Goal: Contribute content

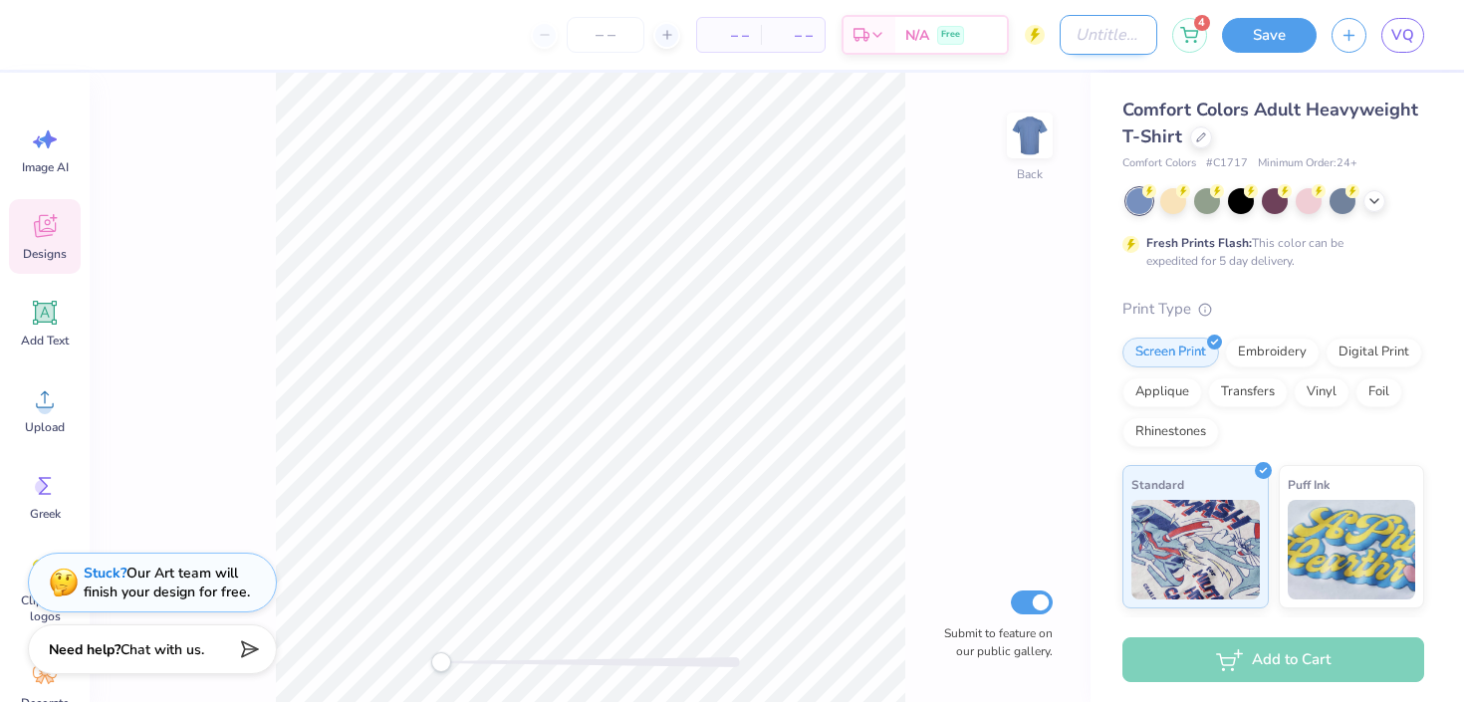
click at [1064, 40] on input "Design Title" at bounding box center [1109, 35] width 98 height 40
type input "new design"
click at [77, 220] on div "Designs" at bounding box center [45, 236] width 72 height 75
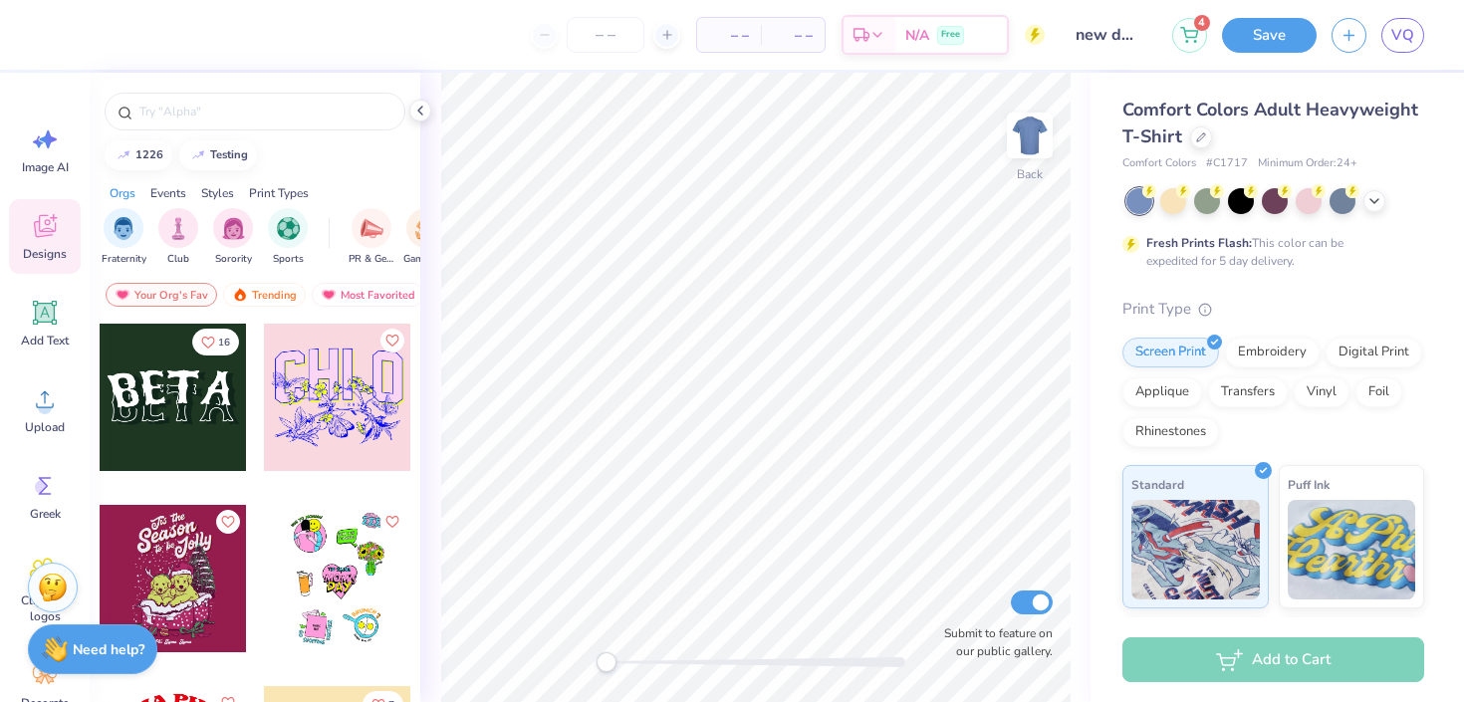
click at [311, 390] on div at bounding box center [337, 397] width 147 height 147
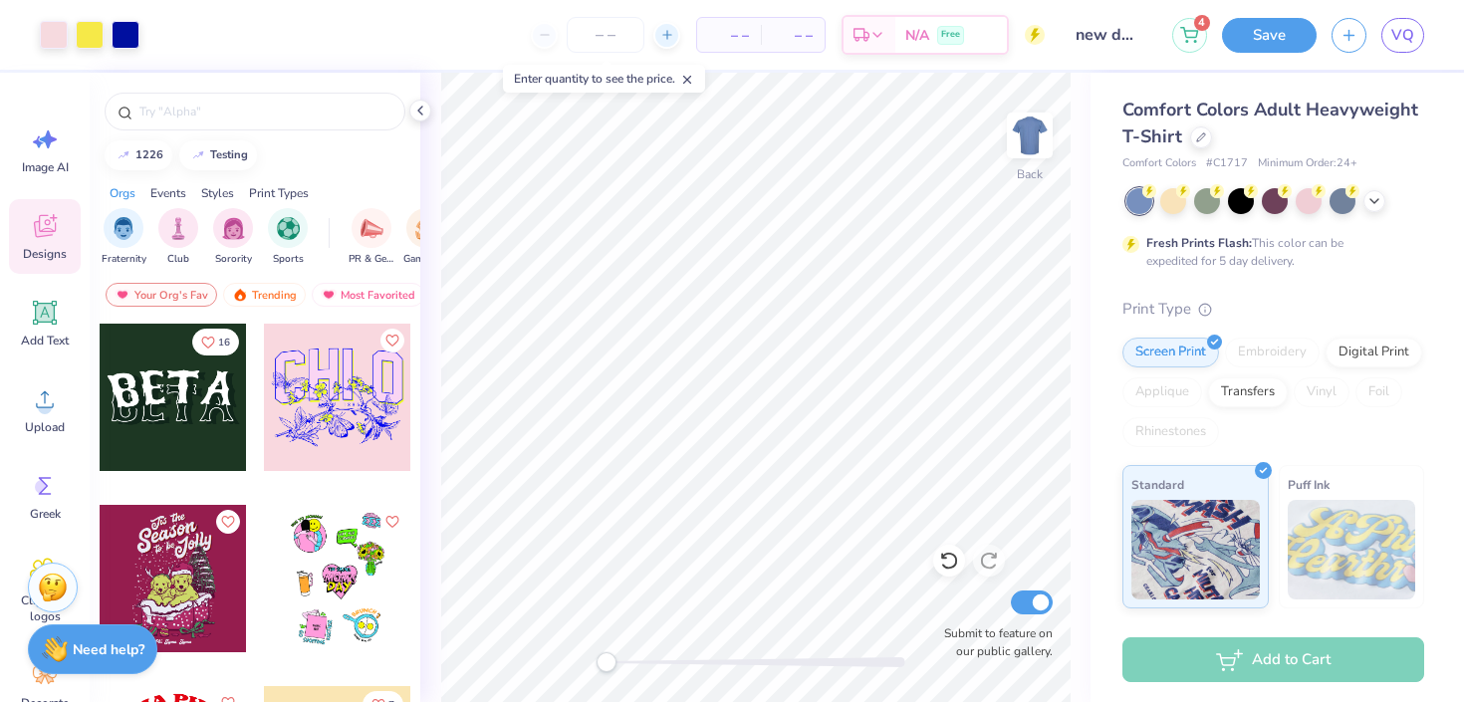
click at [673, 31] on icon at bounding box center [667, 35] width 14 height 14
type input "12"
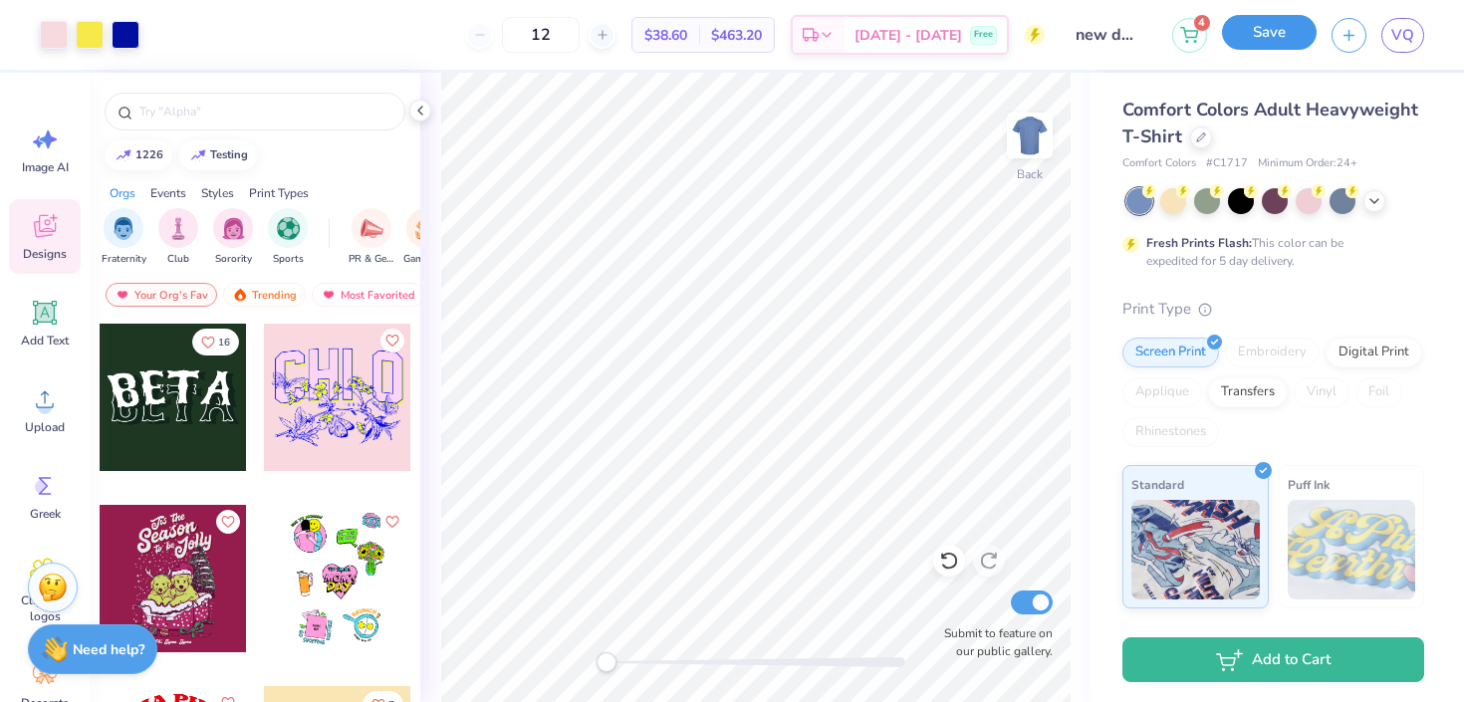
click at [1247, 39] on button "Save" at bounding box center [1269, 32] width 95 height 35
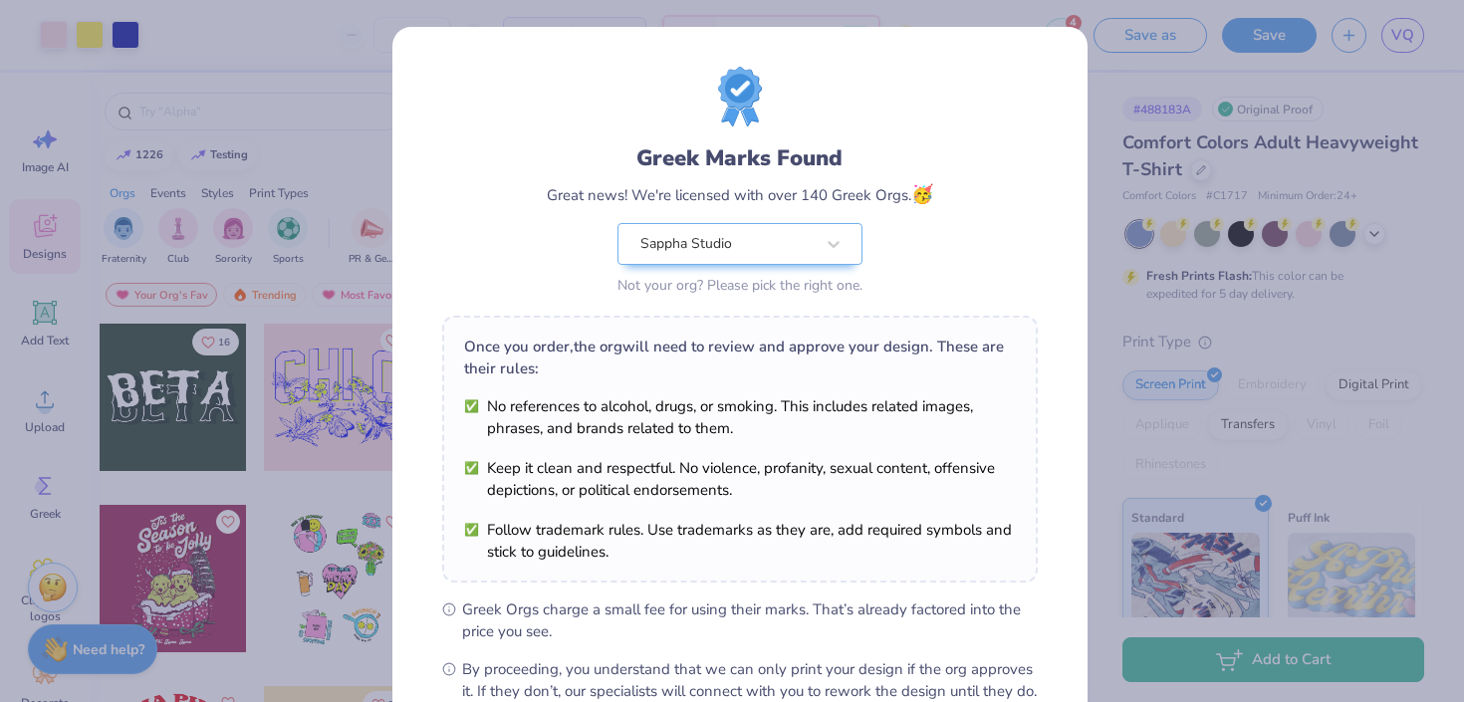
scroll to position [230, 0]
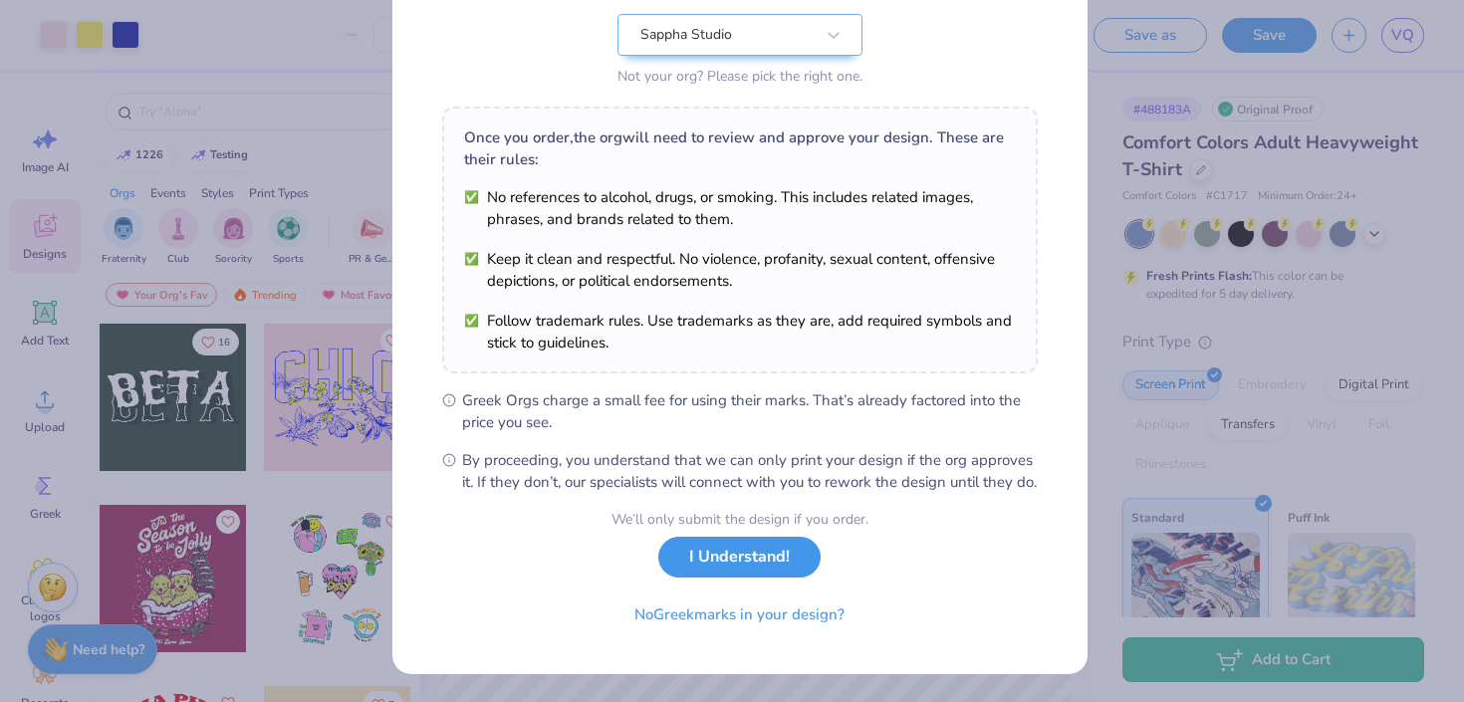
click at [698, 543] on button "I Understand!" at bounding box center [739, 557] width 162 height 41
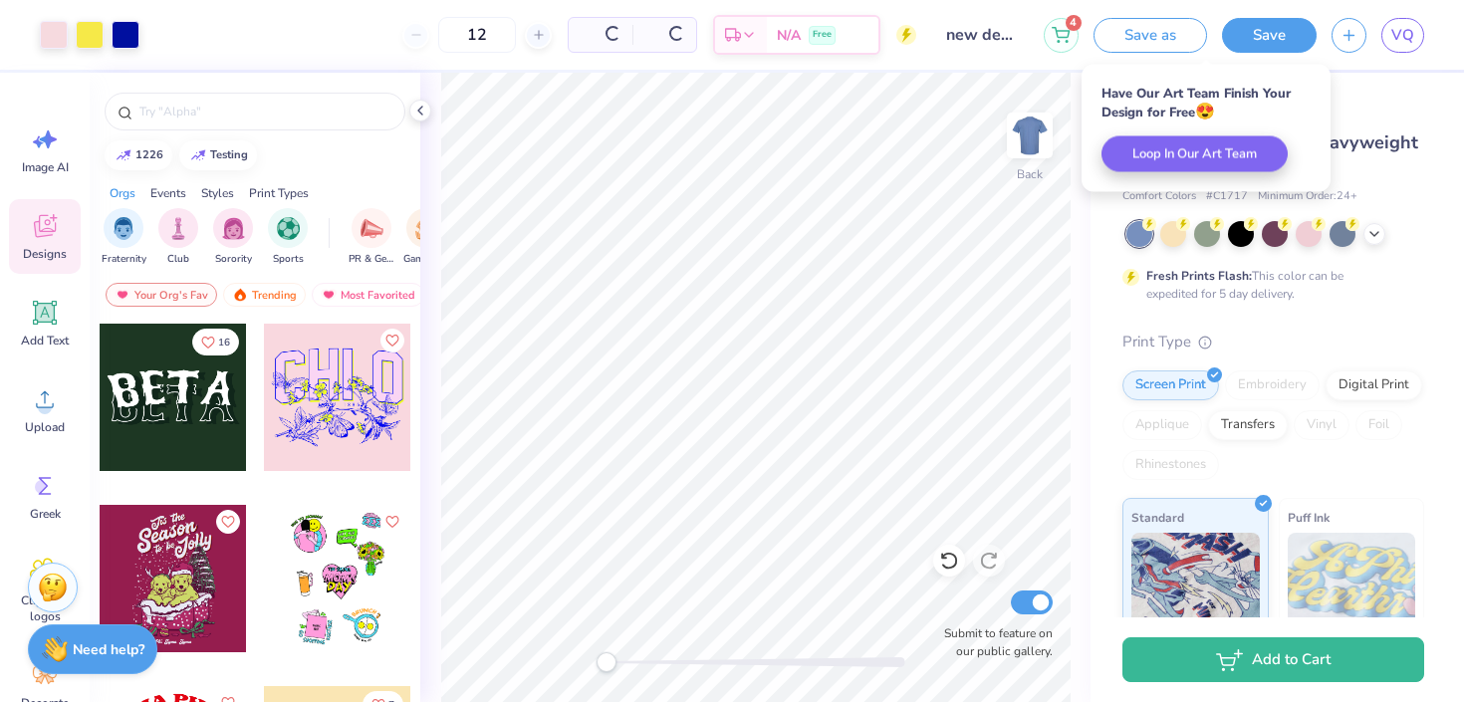
scroll to position [0, 0]
click at [1401, 99] on div "# 488183A Original Proof" at bounding box center [1273, 109] width 302 height 25
